Goal: Information Seeking & Learning: Find specific page/section

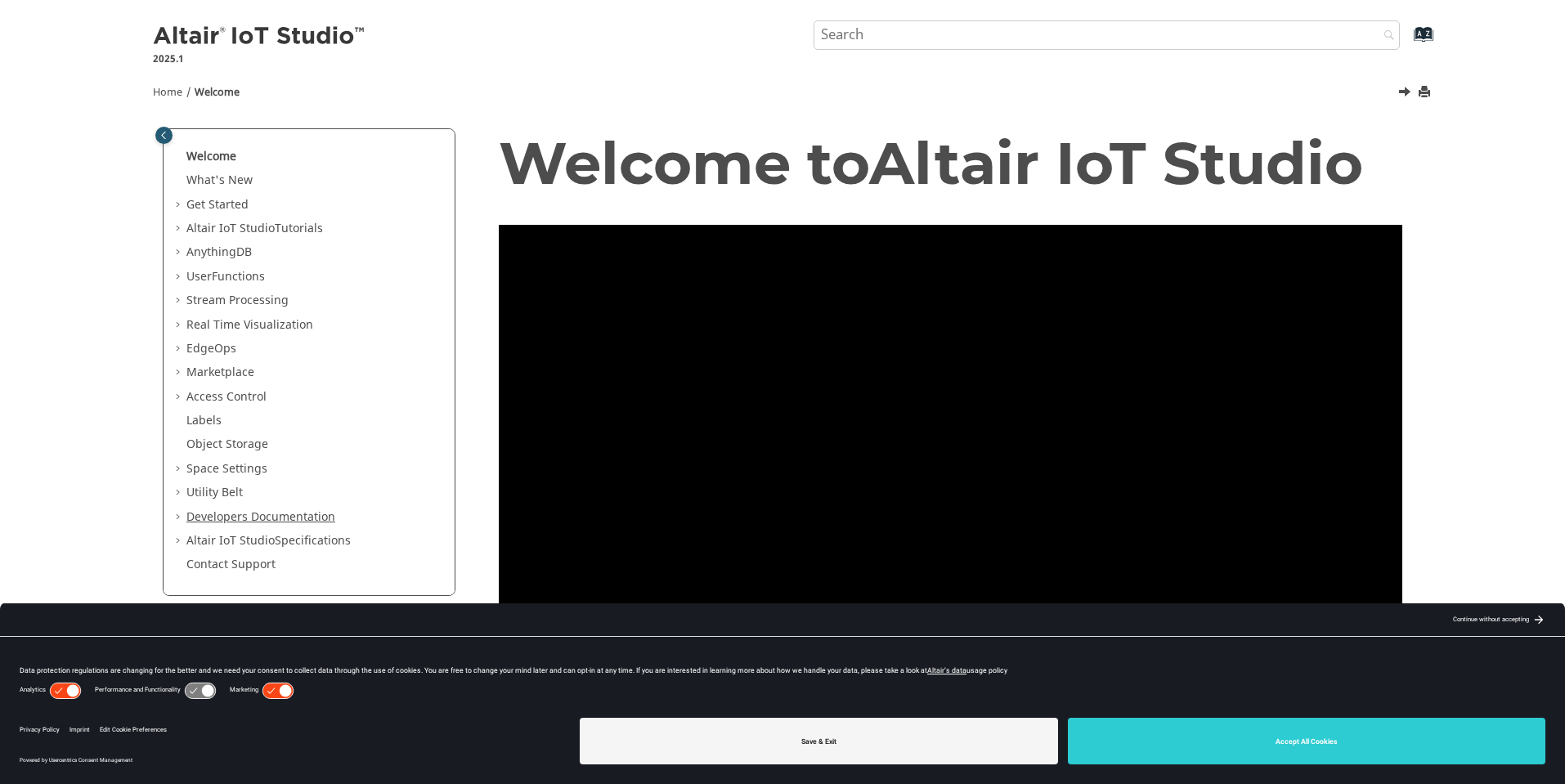
click at [257, 521] on link "Developers Documentation" at bounding box center [260, 517] width 149 height 18
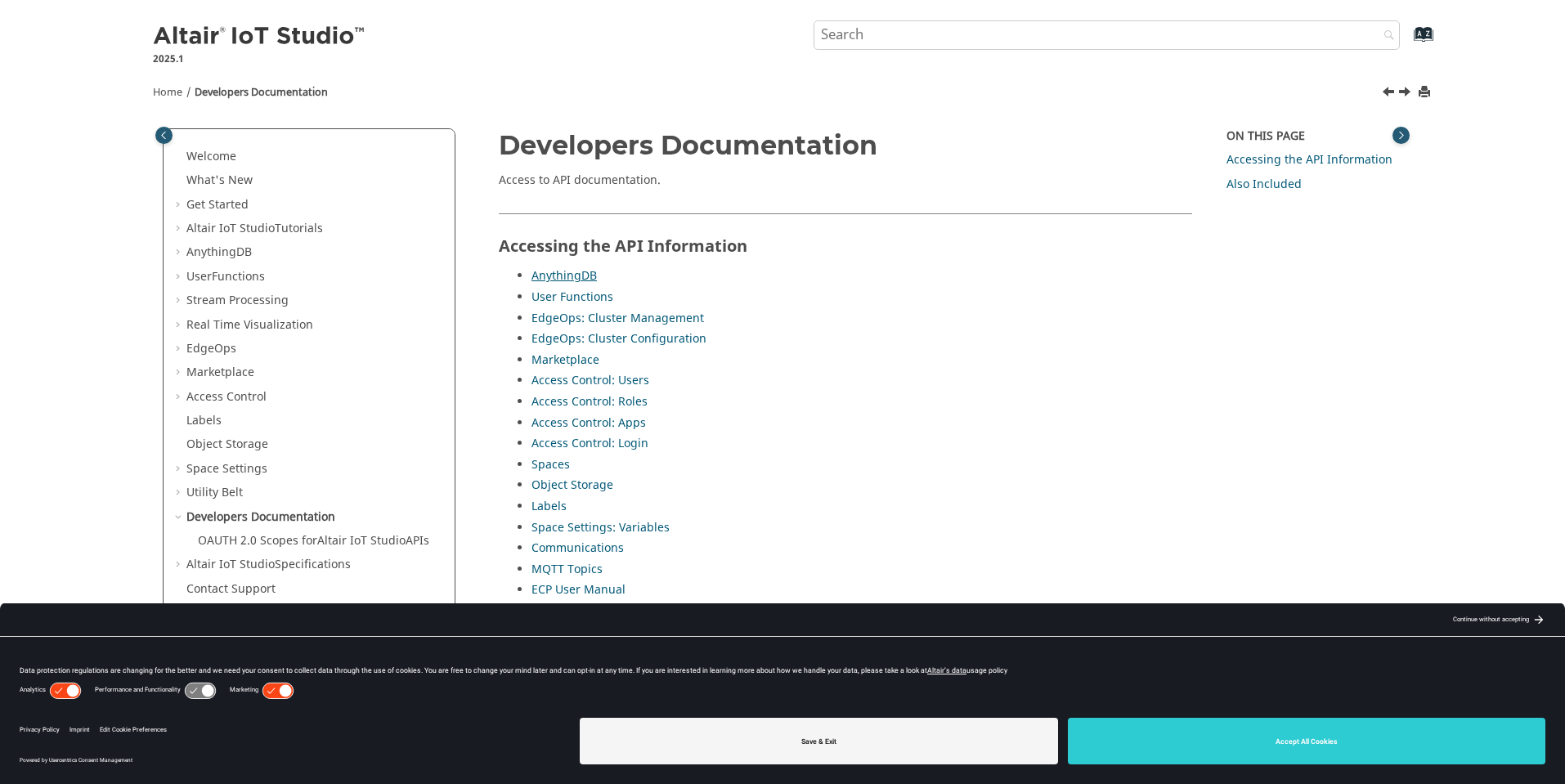
click at [583, 282] on link "AnythingDB" at bounding box center [564, 276] width 66 height 18
click at [1017, 30] on input "Search query" at bounding box center [1107, 35] width 587 height 30
type input "saas"
click at [1362, 20] on button "Search" at bounding box center [1385, 36] width 46 height 32
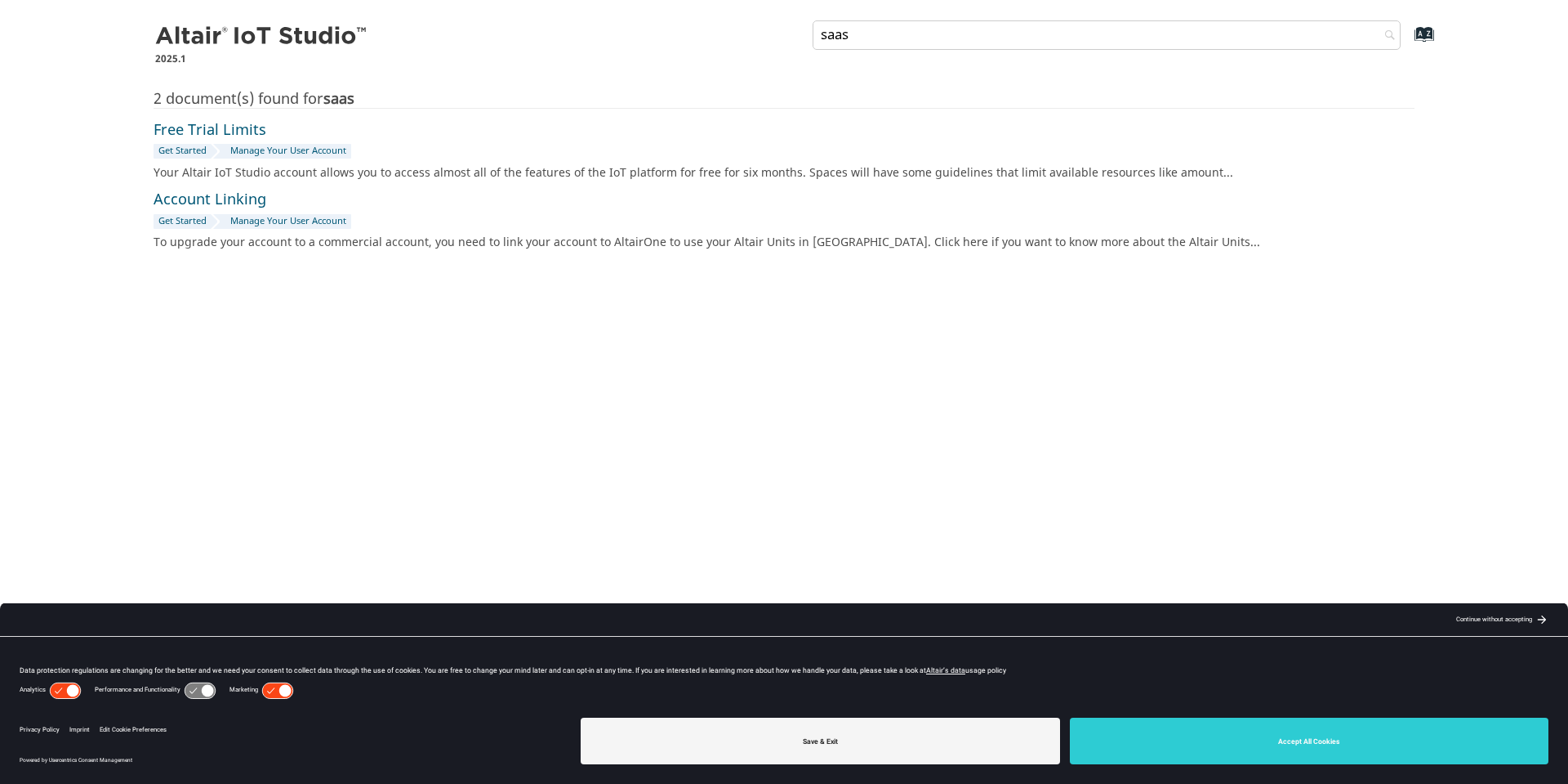
click at [1358, 30] on input "saas" at bounding box center [1107, 35] width 588 height 30
type input "s"
